Goal: Task Accomplishment & Management: Complete application form

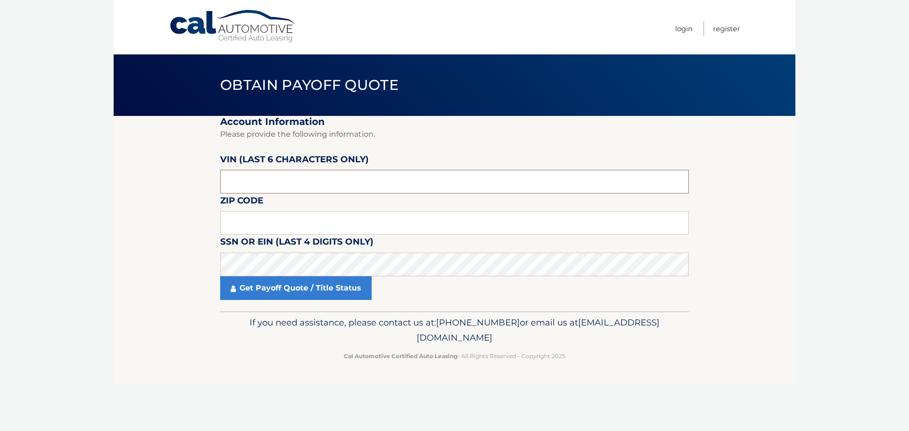
click at [369, 180] on input "text" at bounding box center [454, 182] width 469 height 24
type input "547163"
click at [343, 219] on input "text" at bounding box center [454, 223] width 469 height 24
click at [251, 220] on input "text" at bounding box center [454, 223] width 469 height 24
type input "08204"
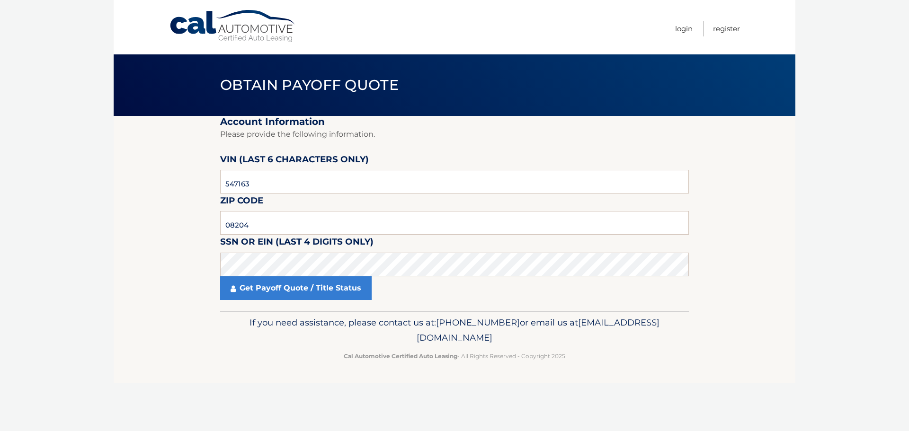
click at [248, 252] on label "SSN or EIN (last 4 digits only)" at bounding box center [296, 244] width 153 height 18
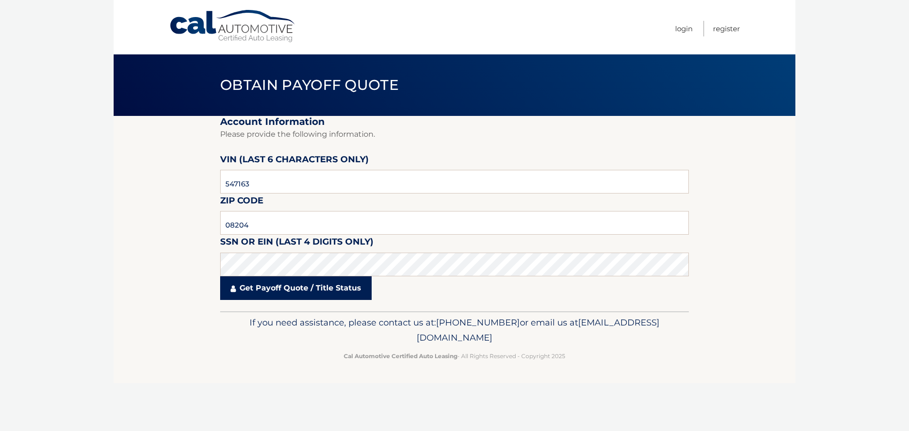
click at [267, 288] on link "Get Payoff Quote / Title Status" at bounding box center [295, 288] width 151 height 24
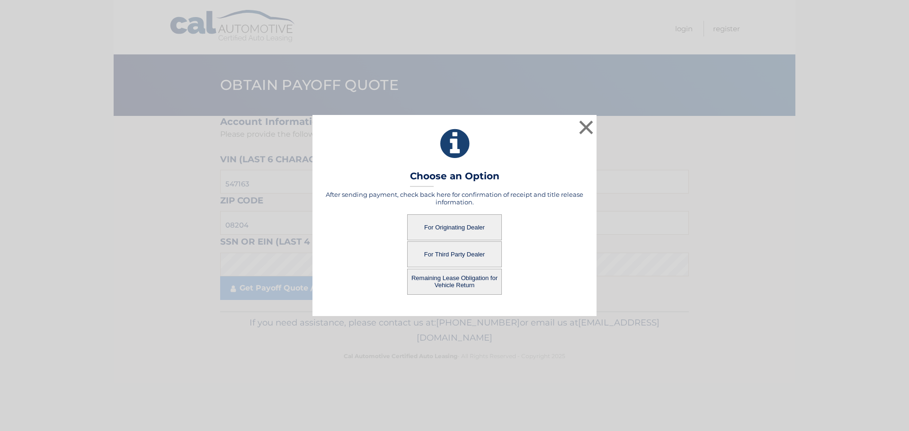
click at [441, 228] on button "For Originating Dealer" at bounding box center [454, 227] width 95 height 26
click at [447, 227] on button "For Originating Dealer" at bounding box center [454, 227] width 95 height 26
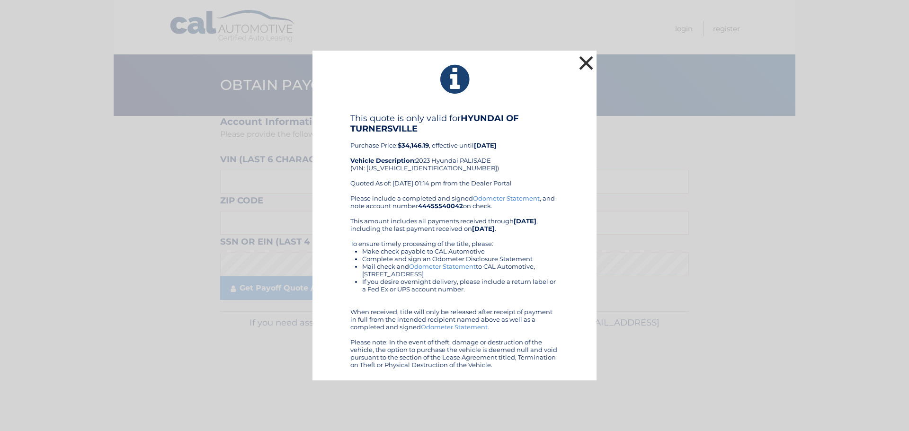
click at [586, 67] on button "×" at bounding box center [585, 62] width 19 height 19
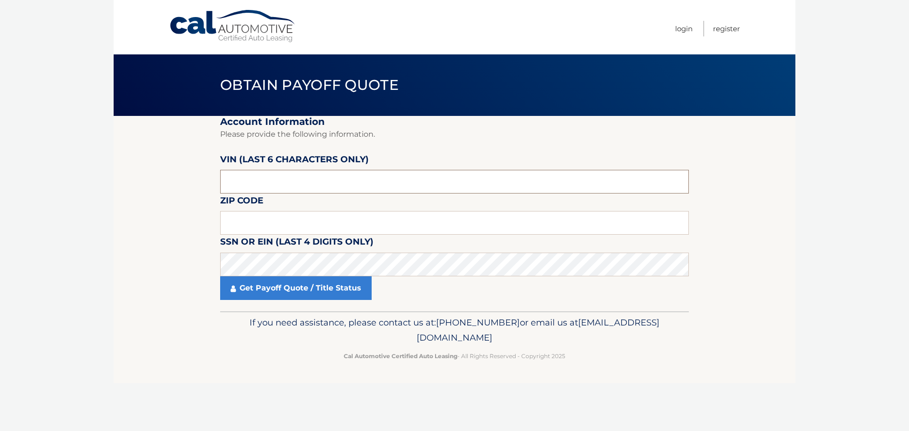
click at [266, 180] on input "text" at bounding box center [454, 182] width 469 height 24
click at [262, 179] on input "text" at bounding box center [454, 182] width 469 height 24
type input "547163"
click at [276, 226] on input "text" at bounding box center [454, 223] width 469 height 24
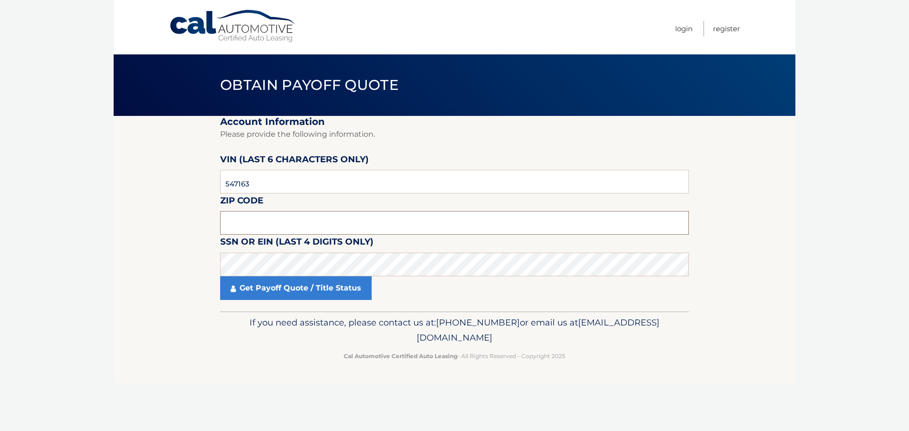
click at [328, 219] on input "text" at bounding box center [454, 223] width 469 height 24
type input "08204"
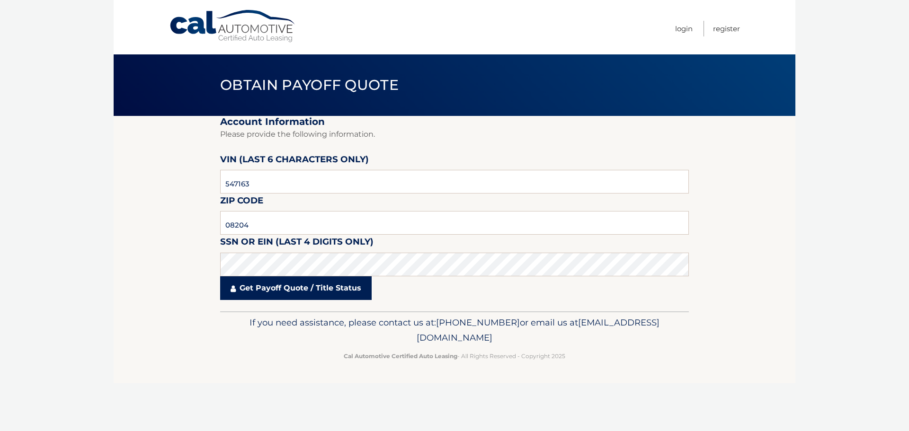
click at [312, 292] on link "Get Payoff Quote / Title Status" at bounding box center [295, 288] width 151 height 24
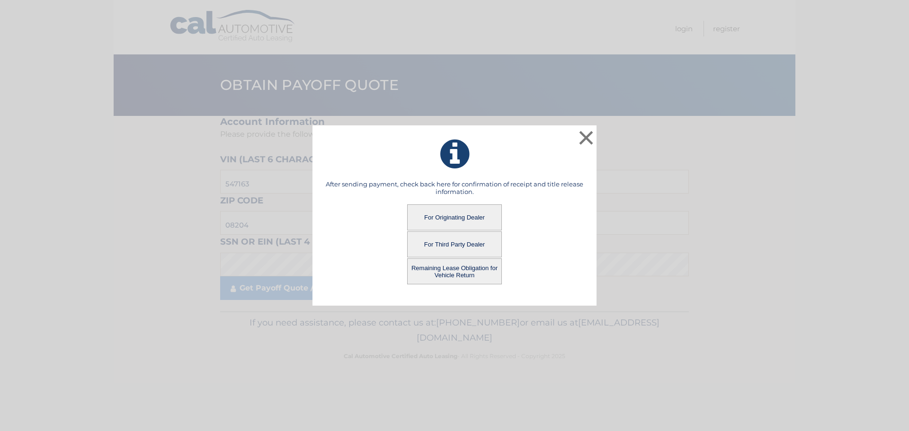
click at [445, 276] on button "Remaining Lease Obligation for Vehicle Return" at bounding box center [454, 271] width 95 height 26
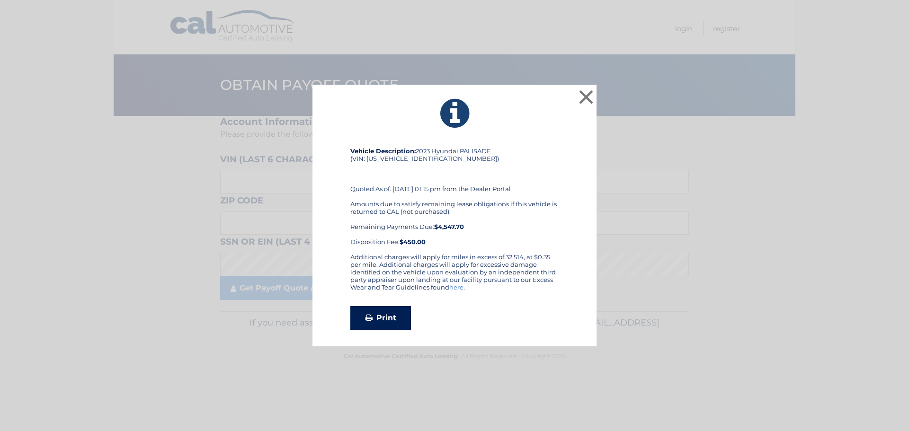
click at [378, 320] on link "Print" at bounding box center [380, 318] width 61 height 24
click at [587, 99] on button "×" at bounding box center [585, 97] width 19 height 19
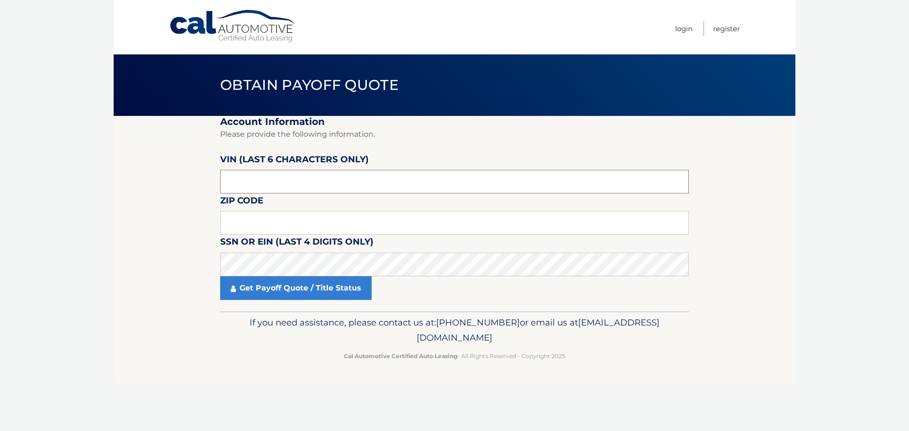
click at [368, 181] on input "text" at bounding box center [454, 182] width 469 height 24
click at [381, 183] on input "text" at bounding box center [454, 182] width 469 height 24
type input "547163"
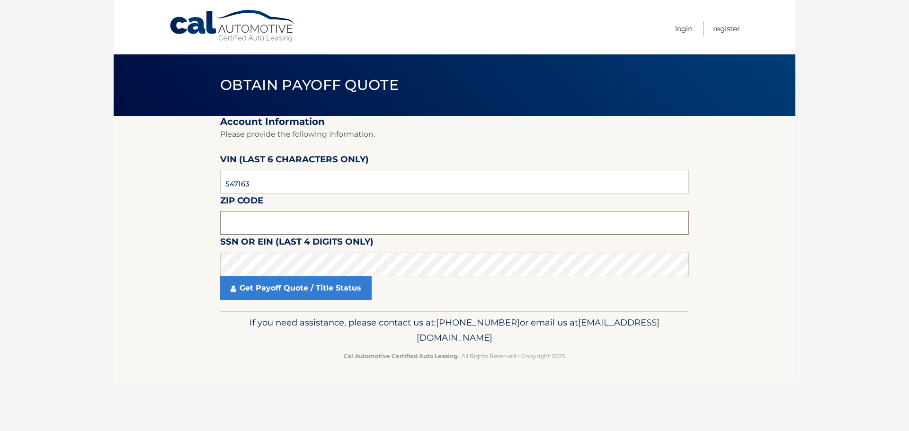
click at [360, 215] on input "text" at bounding box center [454, 223] width 469 height 24
click at [254, 221] on input "text" at bounding box center [454, 223] width 469 height 24
type input "08204"
click button "For Originating Dealer" at bounding box center [0, 0] width 0 height 0
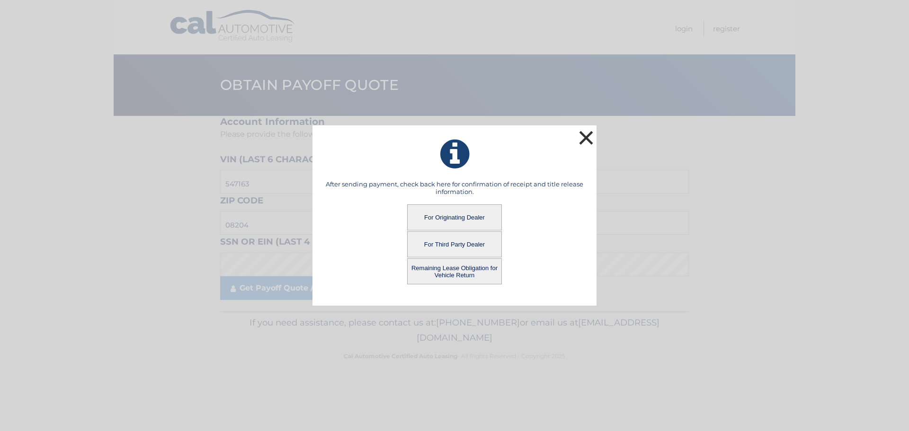
click at [586, 137] on button "×" at bounding box center [585, 137] width 19 height 19
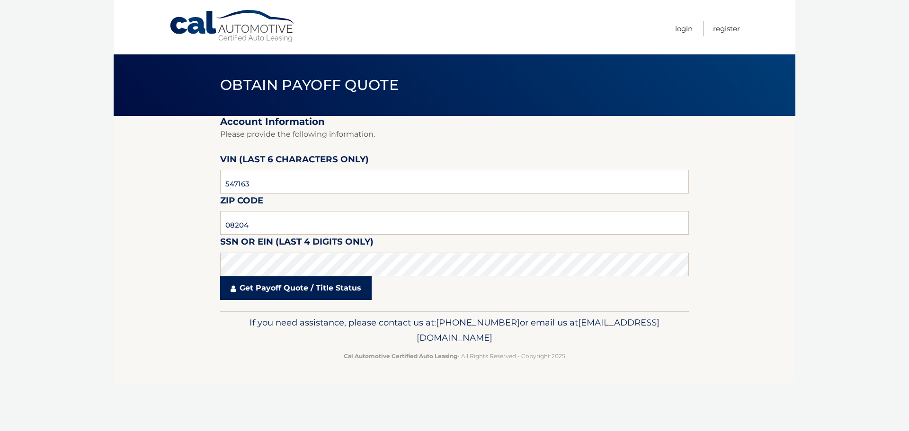
click at [317, 287] on link "Get Payoff Quote / Title Status" at bounding box center [295, 288] width 151 height 24
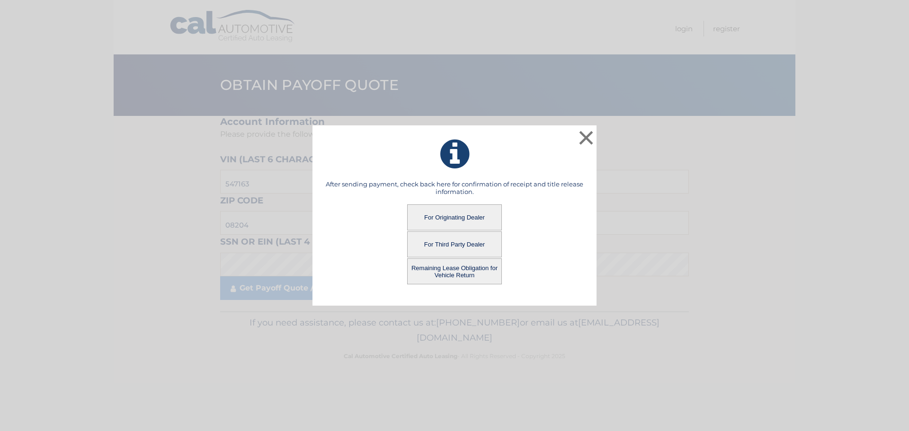
click at [440, 215] on button "For Originating Dealer" at bounding box center [454, 217] width 95 height 26
click at [461, 216] on button "For Originating Dealer" at bounding box center [454, 217] width 95 height 26
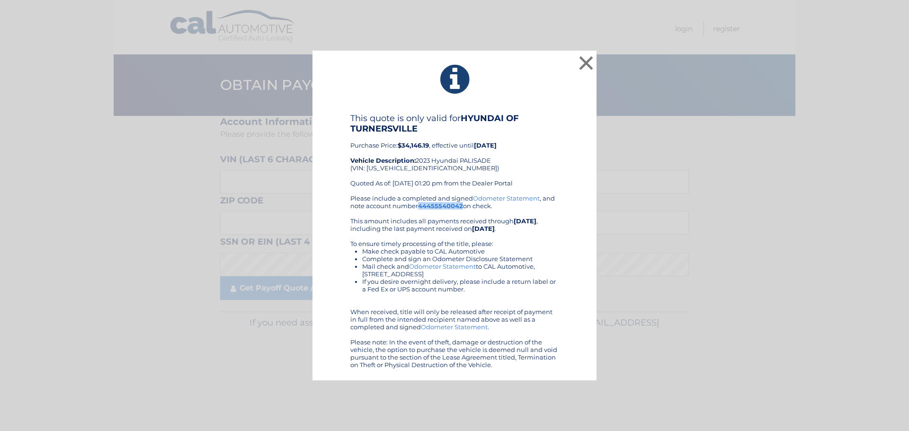
drag, startPoint x: 463, startPoint y: 206, endPoint x: 418, endPoint y: 206, distance: 45.0
click at [418, 206] on div "Please include a completed and signed Odometer Statement , and note account num…" at bounding box center [454, 282] width 208 height 174
copy div "44455540042"
click at [582, 66] on button "×" at bounding box center [585, 62] width 19 height 19
